Goal: Task Accomplishment & Management: Use online tool/utility

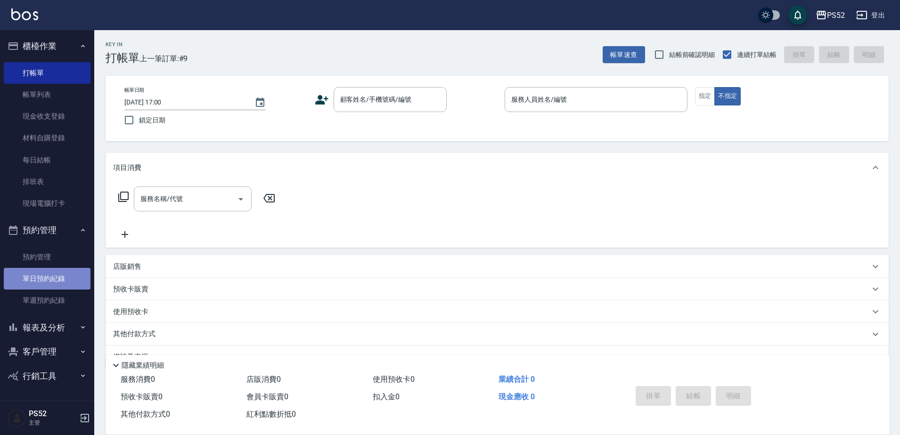
click at [59, 272] on link "單日預約紀錄" at bounding box center [47, 279] width 87 height 22
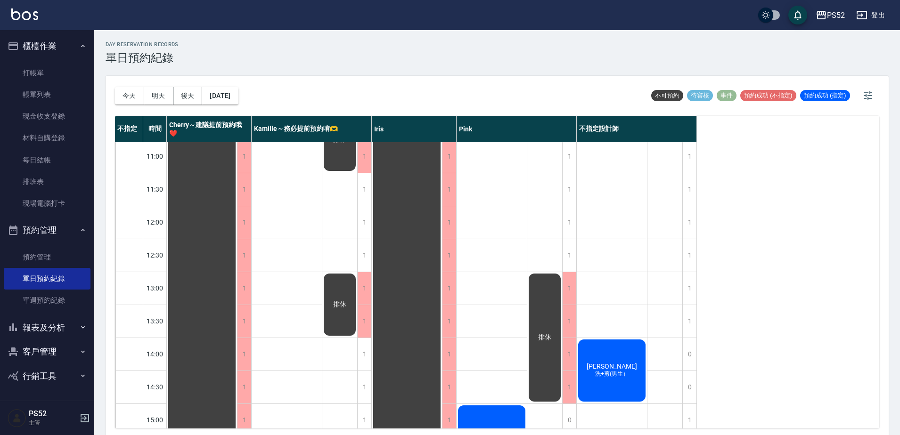
scroll to position [79, 0]
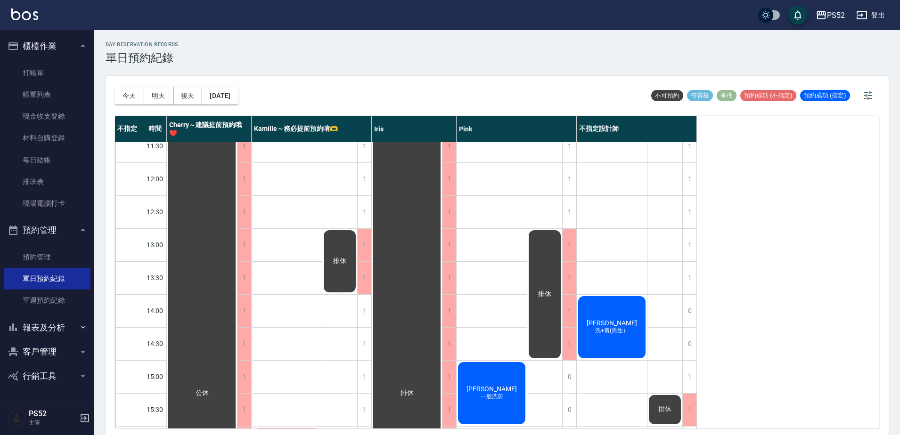
click at [132, 105] on div "[DATE] [DATE] [DATE] [DATE]" at bounding box center [176, 96] width 123 height 40
click at [132, 102] on button "今天" at bounding box center [129, 95] width 29 height 17
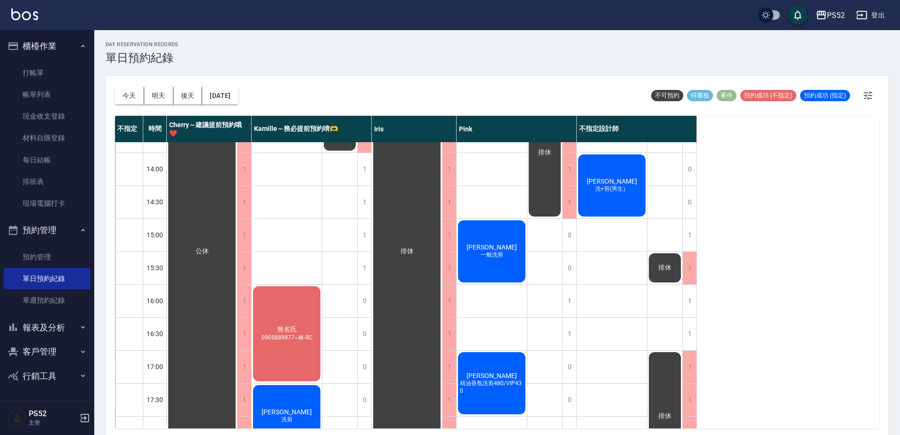
scroll to position [251, 0]
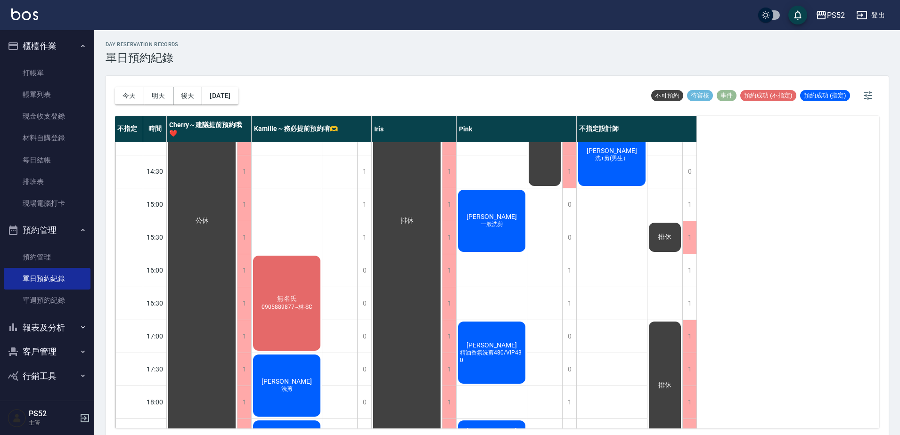
click at [507, 356] on span "精油香氛洗剪480/VIP430" at bounding box center [491, 356] width 67 height 15
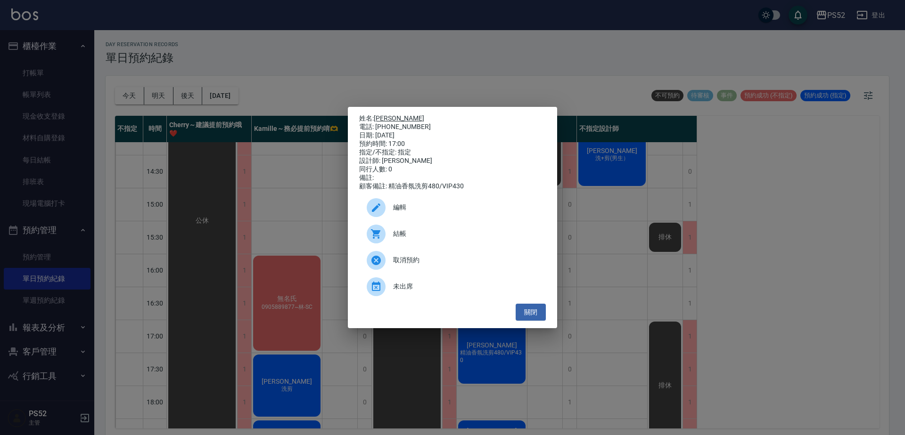
click at [387, 114] on link "[PERSON_NAME]" at bounding box center [399, 118] width 50 height 8
click at [519, 312] on button "關閉" at bounding box center [530, 312] width 30 height 17
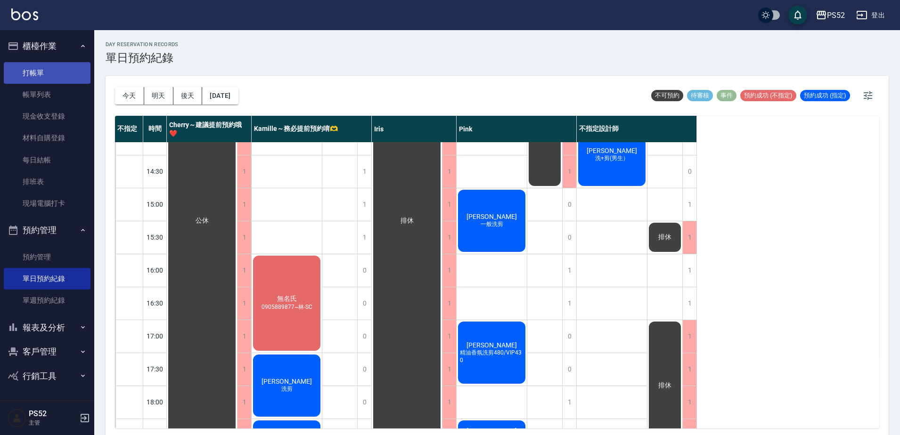
click at [46, 70] on link "打帳單" at bounding box center [47, 73] width 87 height 22
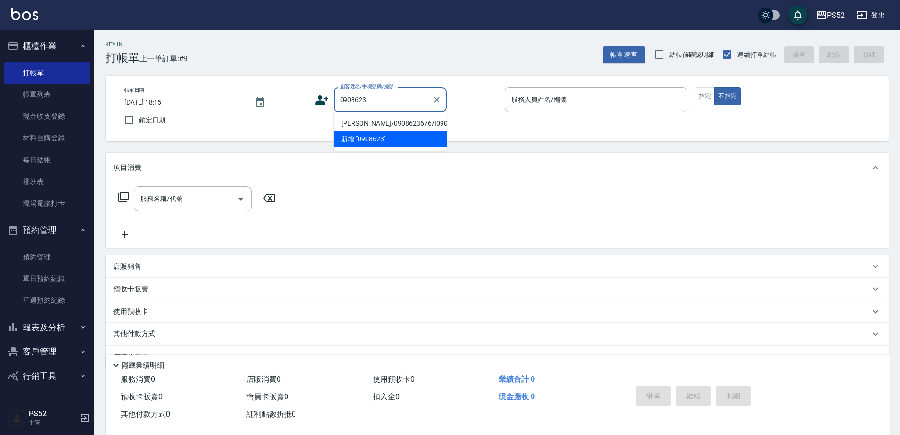
click at [411, 126] on li "蔡暘鏞/0908623676/I0908623676" at bounding box center [390, 124] width 113 height 16
type input "蔡暘鏞/0908623676/I0908623676"
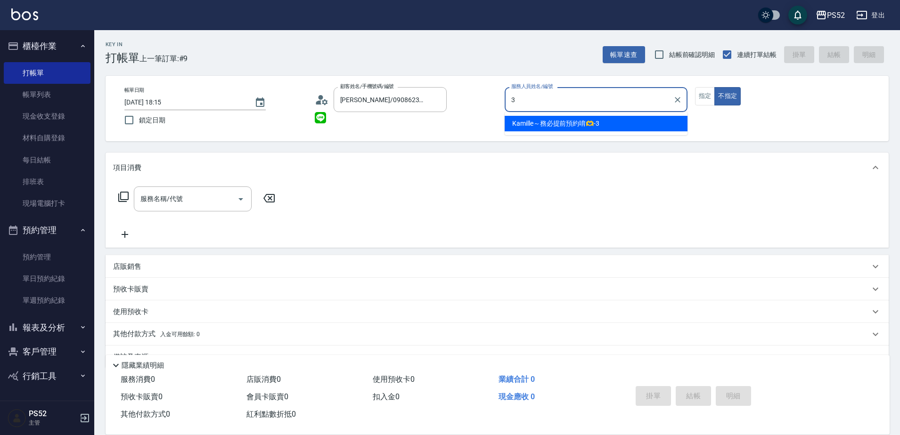
type input "3"
type button "false"
type input "Kamille～務必提前預約唷🫶-3"
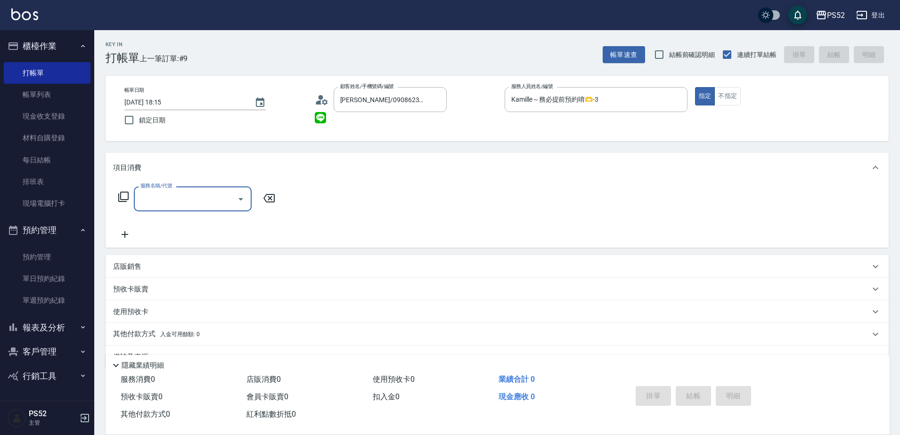
click at [204, 204] on input "服務名稱/代號" at bounding box center [185, 199] width 95 height 16
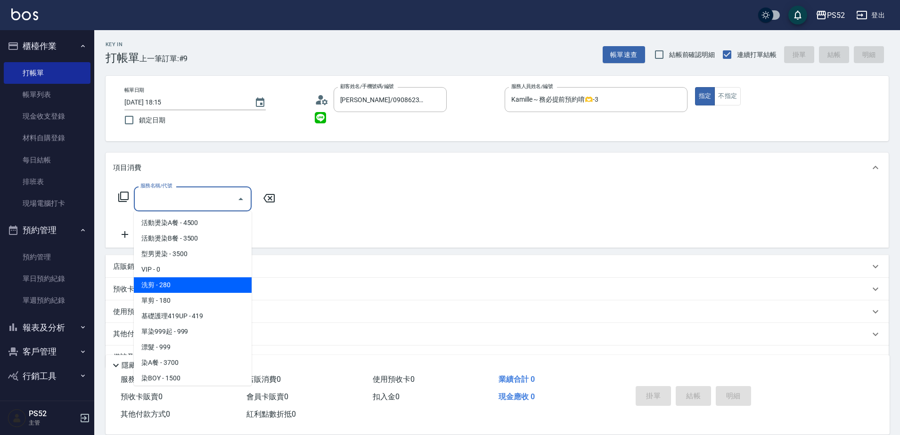
click at [194, 286] on span "洗剪 - 280" at bounding box center [193, 286] width 118 height 16
type input "洗剪(C1)"
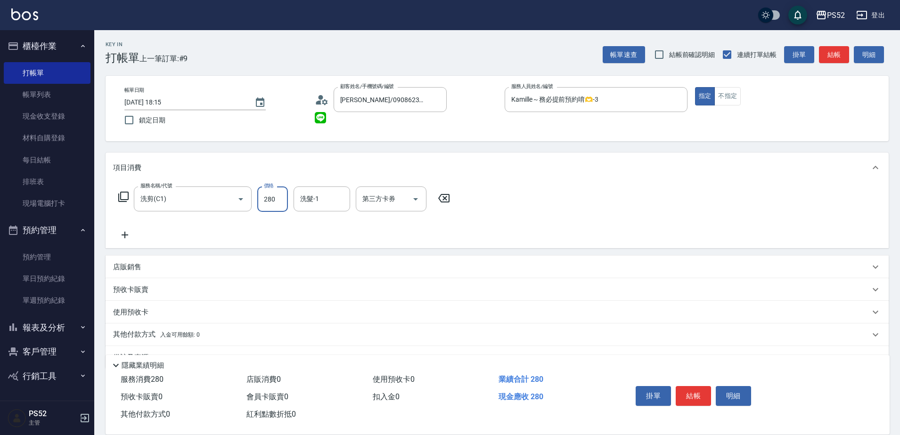
click at [277, 198] on input "280" at bounding box center [272, 199] width 31 height 25
type input "400"
click at [699, 392] on button "結帳" at bounding box center [693, 396] width 35 height 20
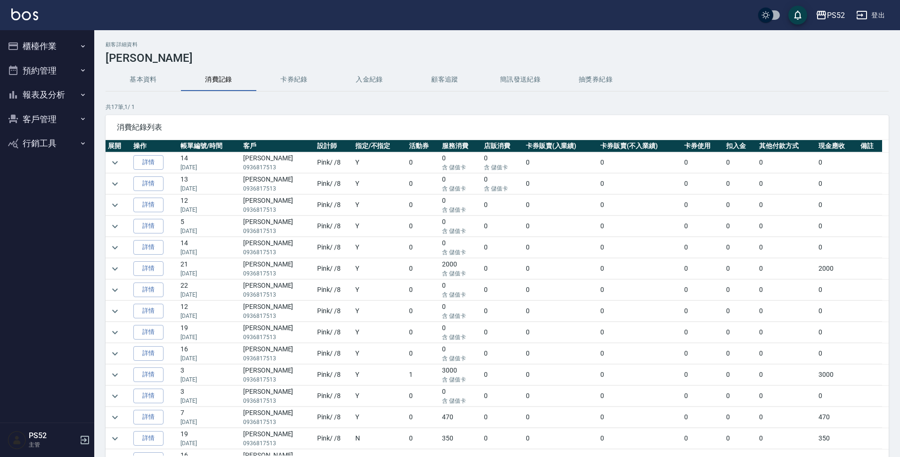
click at [141, 75] on button "基本資料" at bounding box center [143, 79] width 75 height 23
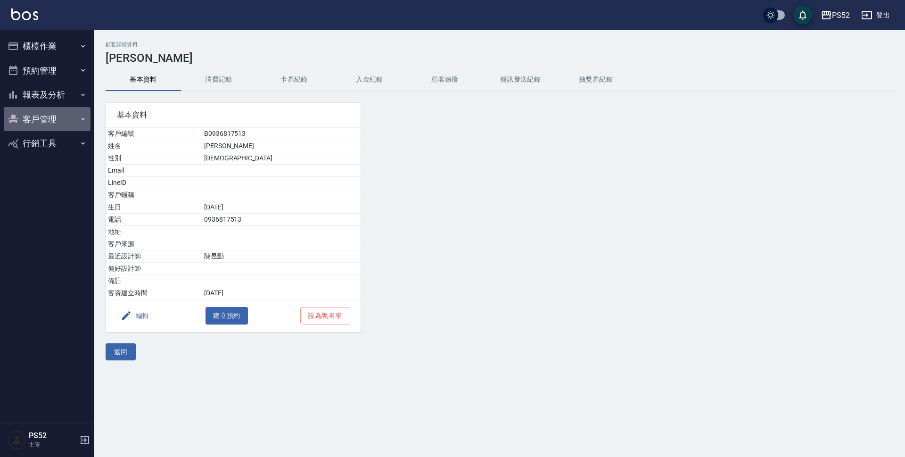
click at [44, 111] on button "客戶管理" at bounding box center [47, 119] width 87 height 25
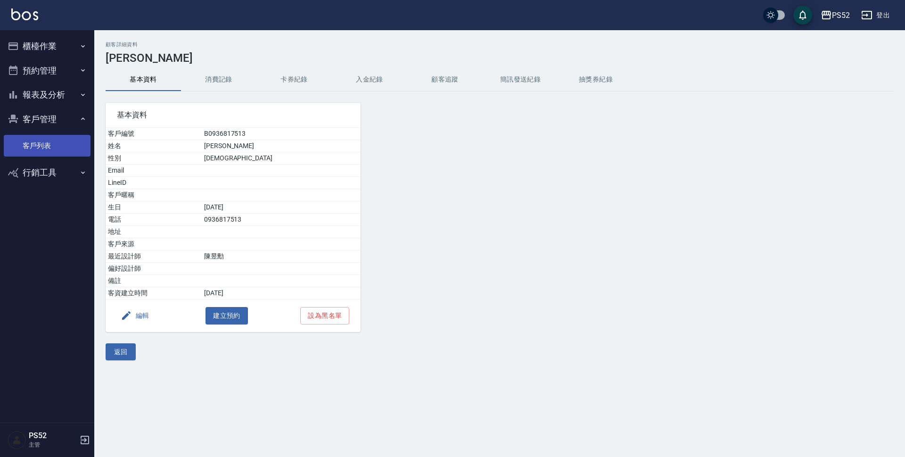
click at [51, 152] on link "客戶列表" at bounding box center [47, 146] width 87 height 22
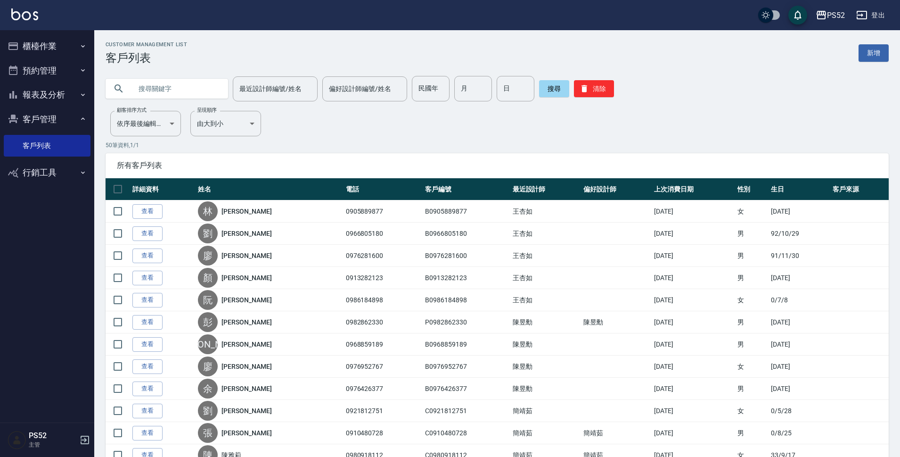
click at [162, 88] on input "text" at bounding box center [176, 88] width 89 height 25
type input "0903570"
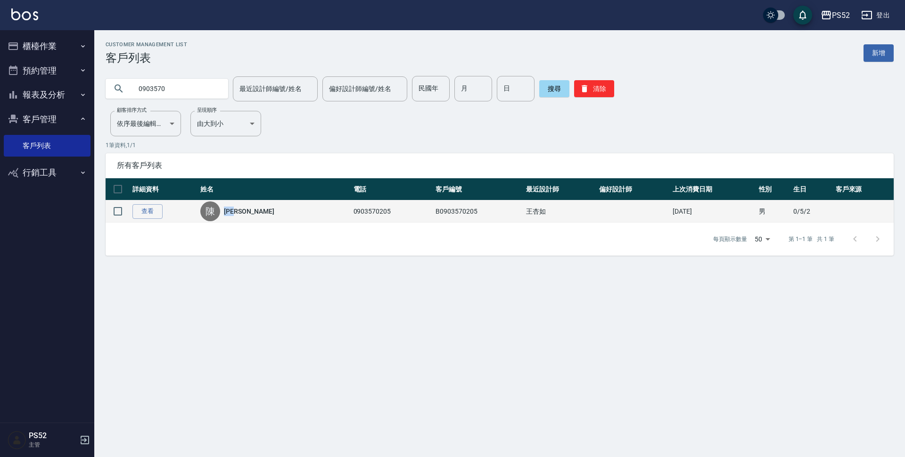
drag, startPoint x: 253, startPoint y: 211, endPoint x: 227, endPoint y: 214, distance: 26.1
click at [227, 214] on div "[PERSON_NAME]" at bounding box center [274, 211] width 148 height 20
copy link "[PERSON_NAME]"
drag, startPoint x: 344, startPoint y: 209, endPoint x: 309, endPoint y: 219, distance: 36.7
click at [351, 219] on td "0903570205" at bounding box center [392, 211] width 82 height 22
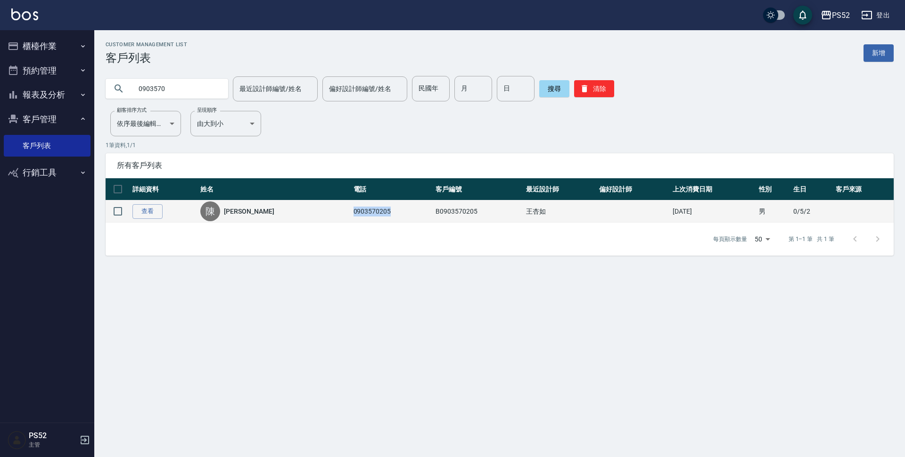
copy td "0903570205"
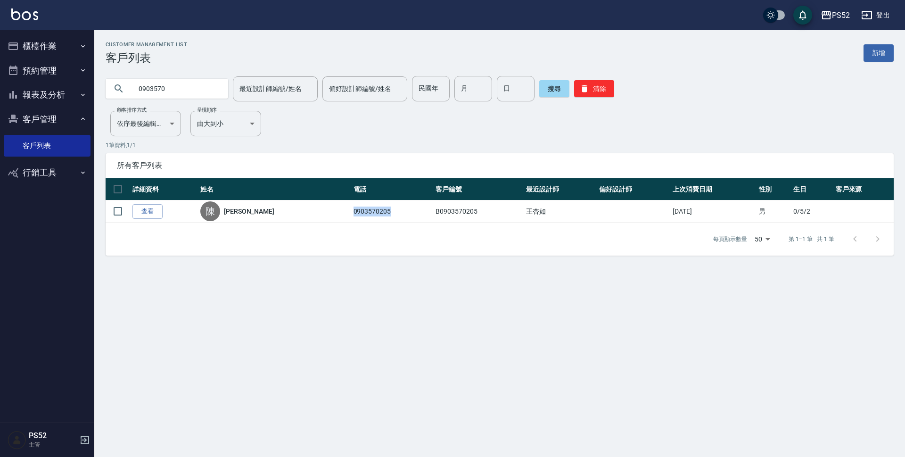
click at [49, 69] on button "預約管理" at bounding box center [47, 70] width 87 height 25
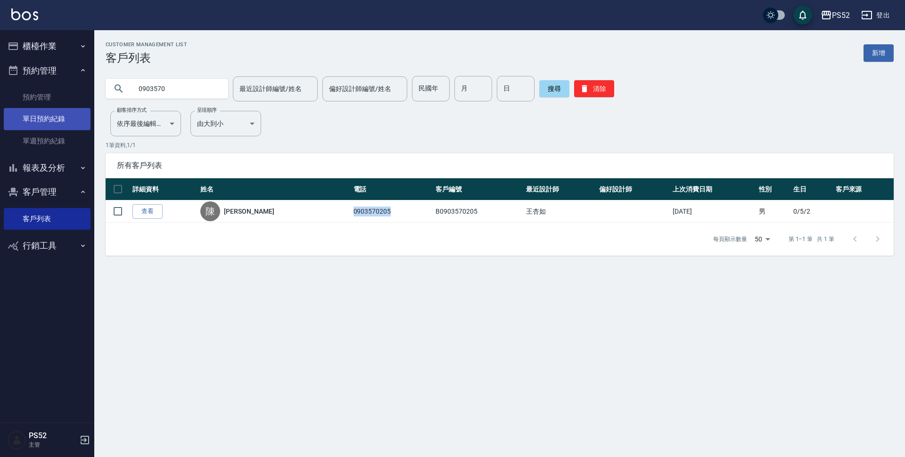
click at [58, 120] on link "單日預約紀錄" at bounding box center [47, 119] width 87 height 22
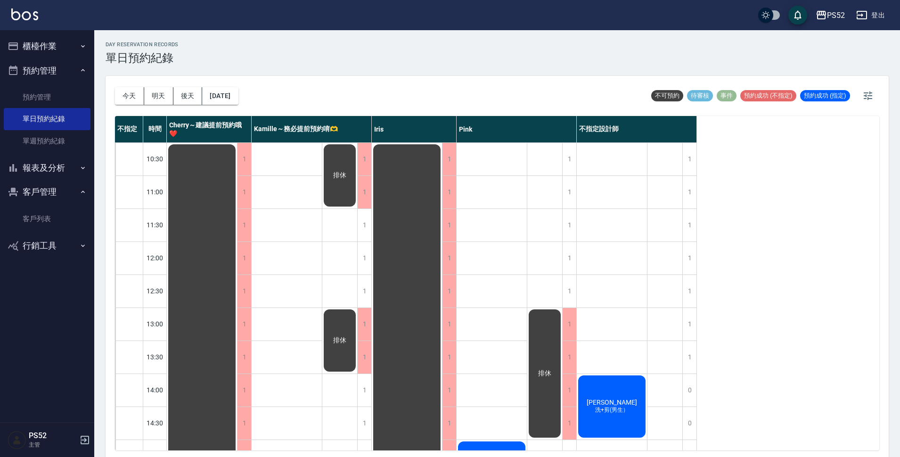
click at [231, 86] on div "[DATE] [DATE] [DATE] [DATE]" at bounding box center [176, 96] width 123 height 40
click at [235, 90] on button "[DATE]" at bounding box center [220, 95] width 36 height 17
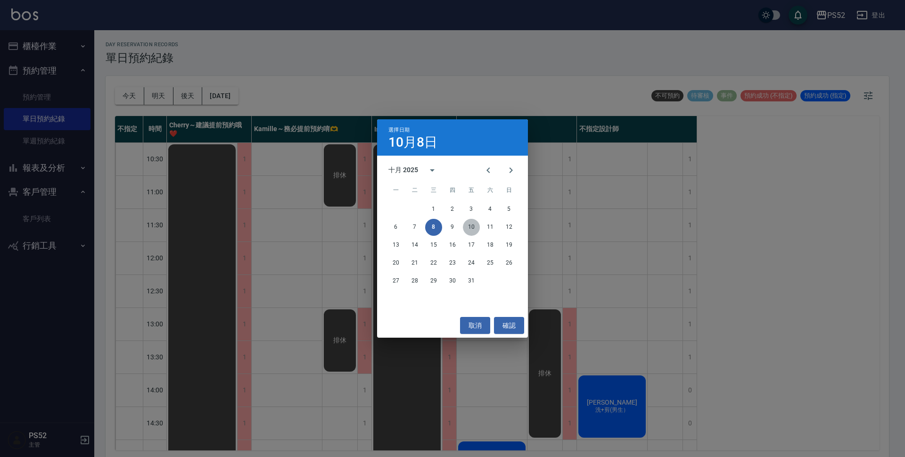
click at [474, 229] on button "10" at bounding box center [471, 227] width 17 height 17
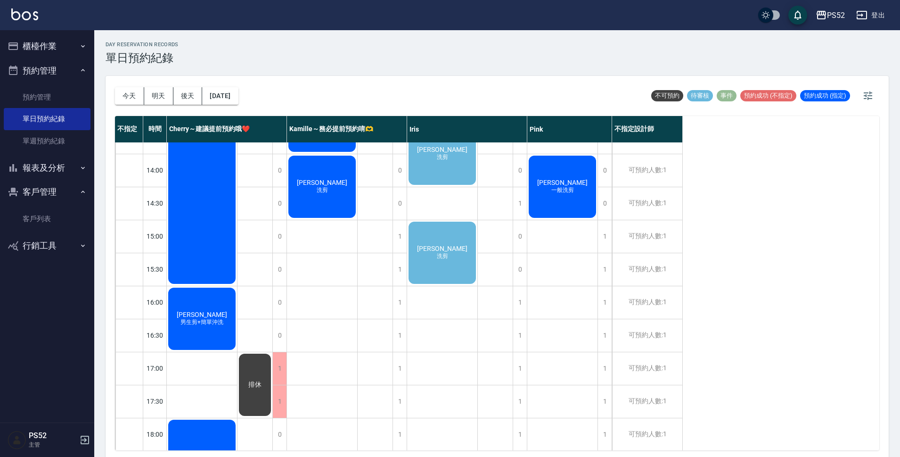
scroll to position [220, 0]
